Goal: Navigation & Orientation: Find specific page/section

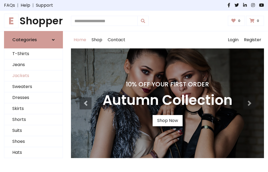
click at [34, 76] on link "Jackets" at bounding box center [33, 76] width 58 height 11
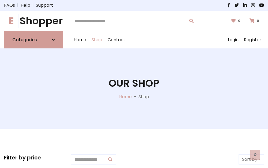
scroll to position [242, 0]
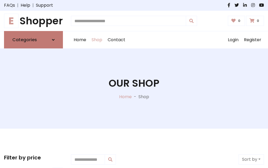
click at [34, 40] on h6 "Categories" at bounding box center [24, 39] width 25 height 5
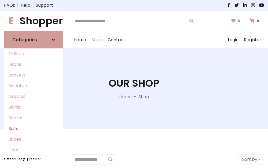
click at [34, 129] on link "Suits" at bounding box center [33, 129] width 58 height 11
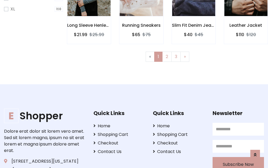
scroll to position [360, 0]
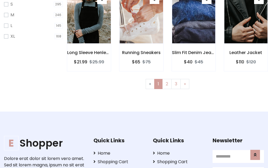
click at [89, 22] on img at bounding box center [89, 17] width 52 height 129
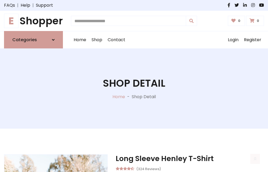
scroll to position [501, 0]
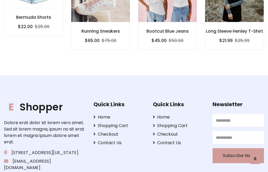
scroll to position [501, 0]
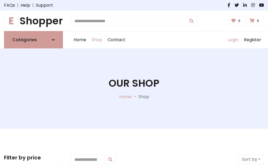
click at [233, 40] on link "Login" at bounding box center [234, 39] width 16 height 17
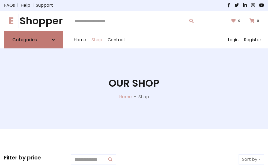
click at [53, 40] on icon at bounding box center [53, 40] width 3 height 4
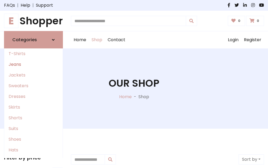
click at [34, 65] on link "Jeans" at bounding box center [33, 64] width 58 height 11
